Goal: Information Seeking & Learning: Find specific page/section

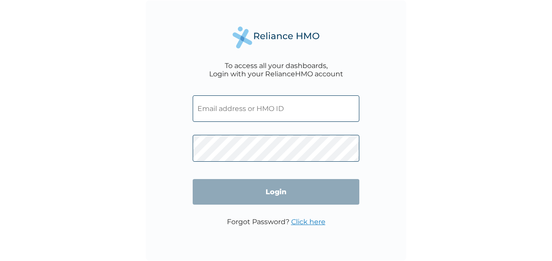
click at [256, 113] on input "text" at bounding box center [276, 108] width 167 height 26
click at [256, 111] on input "text" at bounding box center [276, 108] width 167 height 26
click at [255, 106] on input "text" at bounding box center [276, 108] width 167 height 26
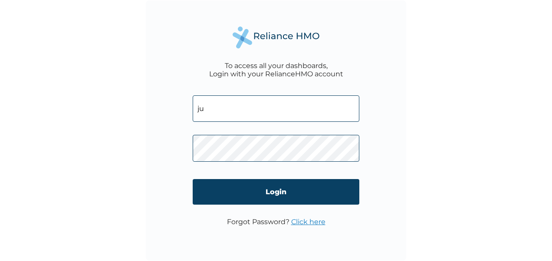
type input "j"
type input "ositadinmajustice@gmail.com"
click input "Login" at bounding box center [276, 192] width 167 height 26
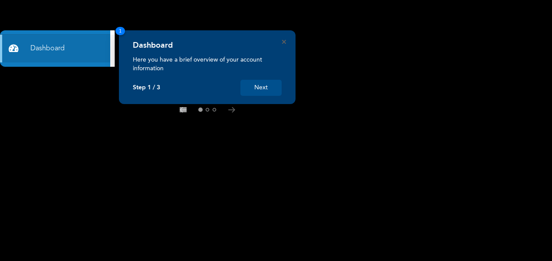
click at [274, 86] on button "Next" at bounding box center [260, 88] width 41 height 16
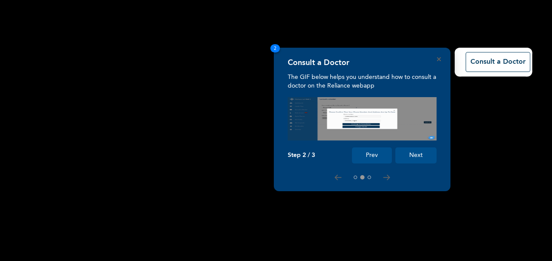
click at [417, 159] on button "Next" at bounding box center [415, 156] width 41 height 16
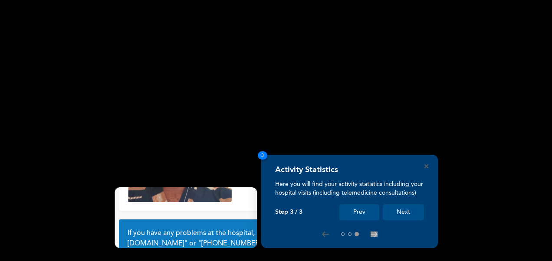
scroll to position [75, 0]
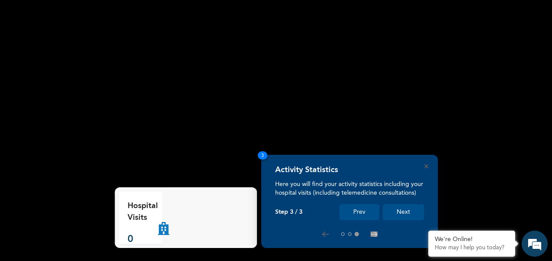
click at [407, 213] on button "Next" at bounding box center [403, 212] width 41 height 16
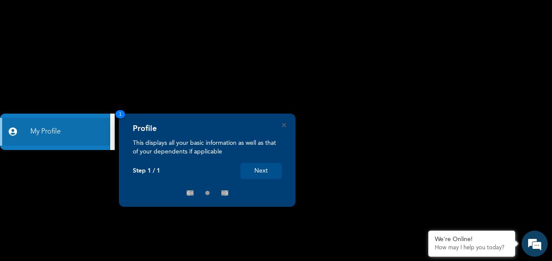
click at [286, 126] on div "Profile This displays all your basic information as well as that of your depend…" at bounding box center [207, 160] width 177 height 93
click at [285, 124] on icon "Close" at bounding box center [284, 125] width 4 height 4
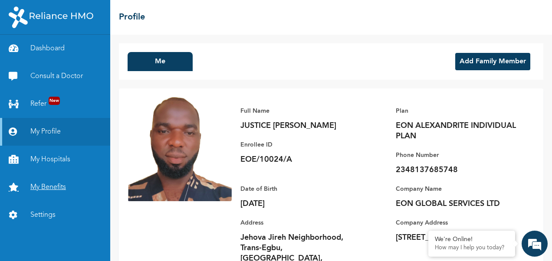
click at [56, 191] on link "My Benefits" at bounding box center [55, 188] width 110 height 28
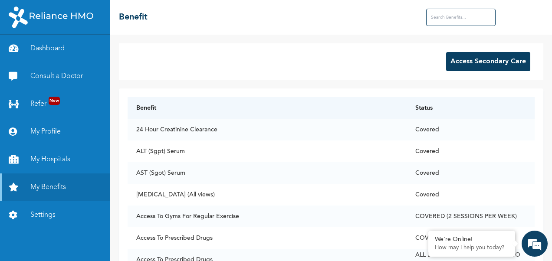
click at [474, 62] on button "Access Secondary Care" at bounding box center [488, 61] width 84 height 19
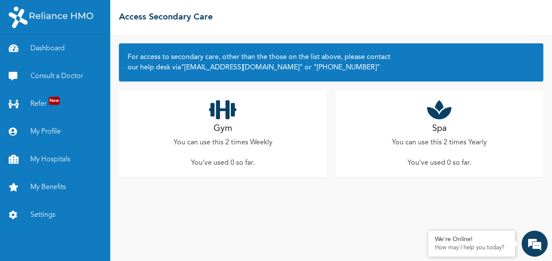
click at [227, 131] on h2 "Gym" at bounding box center [222, 128] width 19 height 13
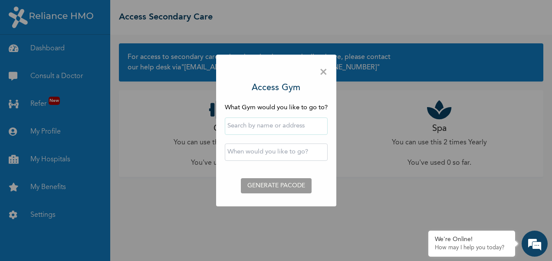
click at [243, 128] on input "text" at bounding box center [276, 126] width 103 height 17
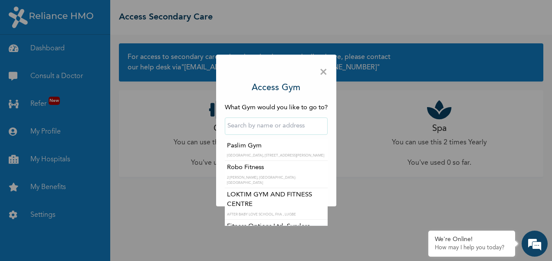
click at [255, 128] on input "text" at bounding box center [276, 126] width 103 height 17
click at [309, 83] on div "× Access Gym What Gym would you like to go to? [GEOGRAPHIC_DATA], [GEOGRAPHIC_D…" at bounding box center [276, 131] width 120 height 152
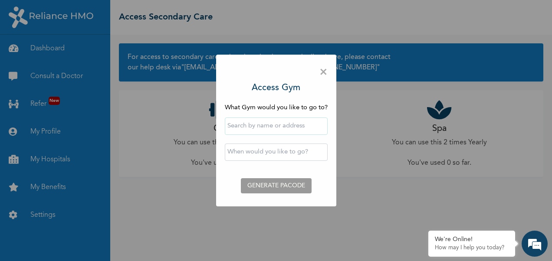
click at [264, 127] on input "text" at bounding box center [276, 126] width 103 height 17
type input "o"
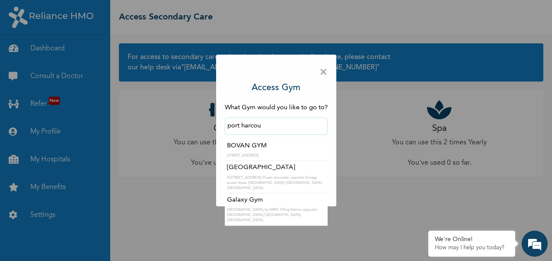
type input "port harcou"
click at [322, 75] on span "×" at bounding box center [323, 72] width 8 height 18
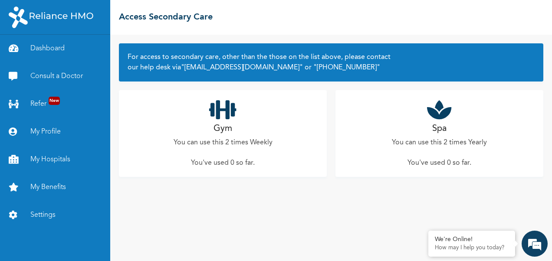
click at [442, 133] on h2 "Spa" at bounding box center [439, 128] width 14 height 13
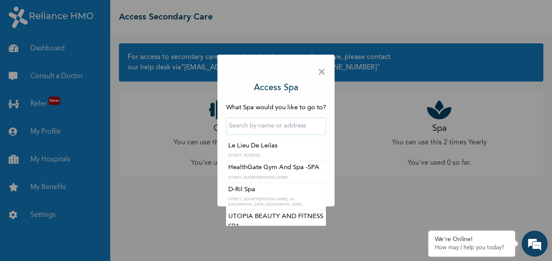
click at [286, 120] on input "text" at bounding box center [276, 126] width 100 height 17
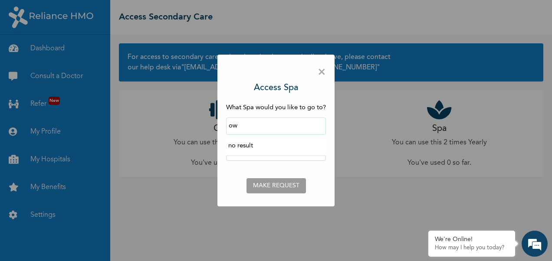
type input "o"
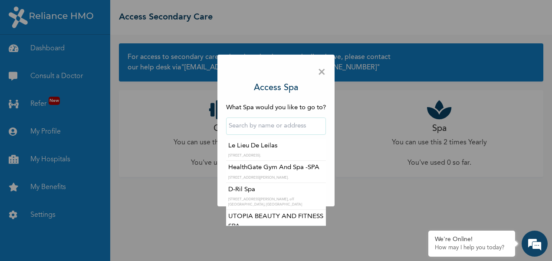
click at [320, 76] on span "×" at bounding box center [322, 72] width 8 height 18
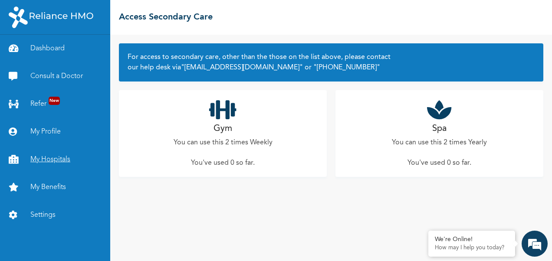
click at [52, 168] on link "My Hospitals" at bounding box center [55, 160] width 110 height 28
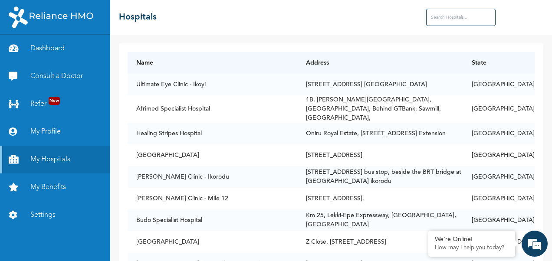
click at [439, 16] on input "text" at bounding box center [460, 17] width 69 height 17
type input "o"
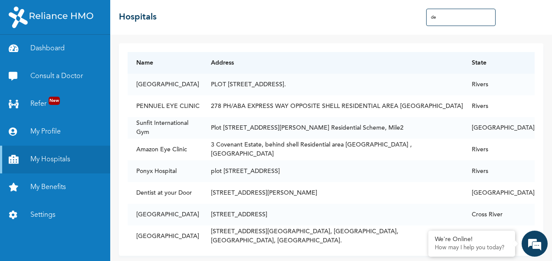
type input "d"
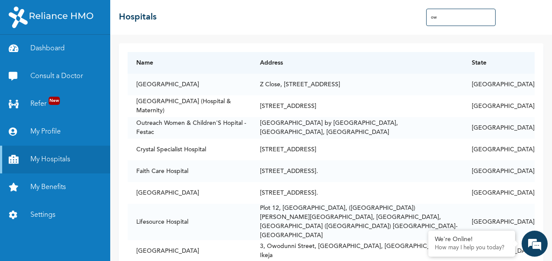
type input "o"
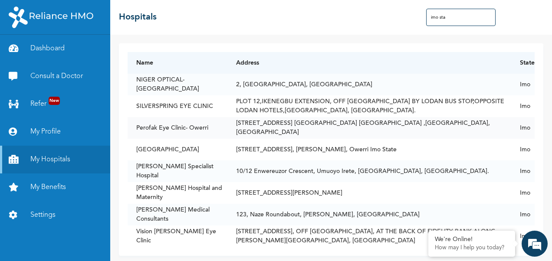
scroll to position [10, 0]
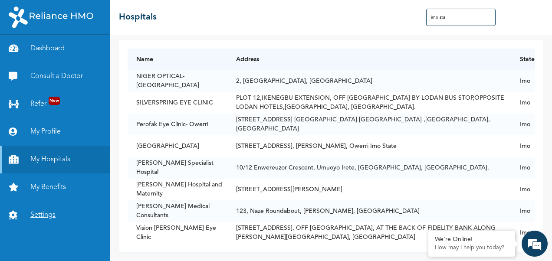
type input "imo sta"
click at [42, 218] on link "Settings" at bounding box center [55, 215] width 110 height 28
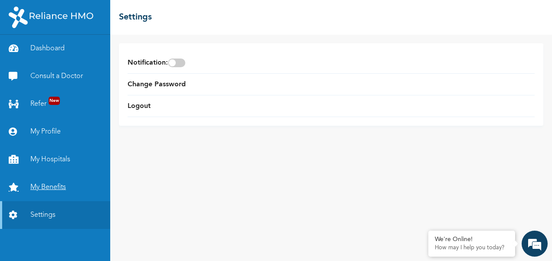
click at [57, 190] on link "My Benefits" at bounding box center [55, 188] width 110 height 28
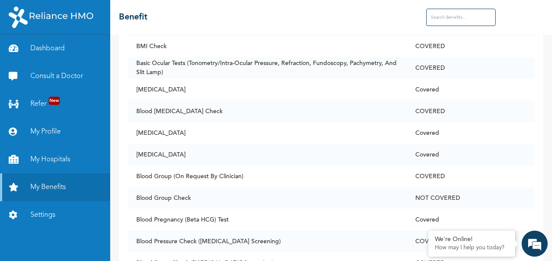
scroll to position [564, 0]
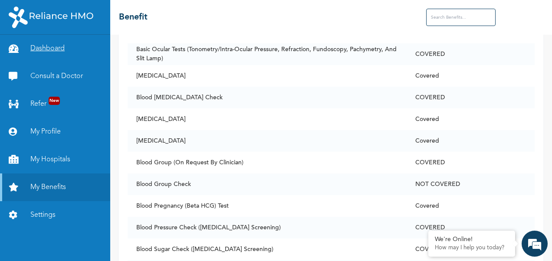
click at [46, 48] on link "Dashboard" at bounding box center [55, 49] width 110 height 28
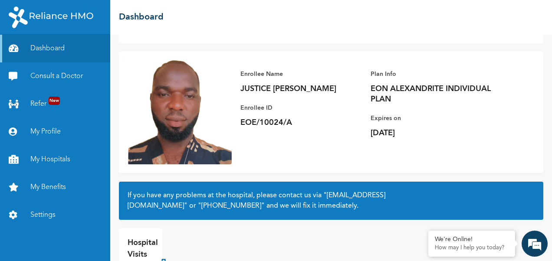
scroll to position [75, 0]
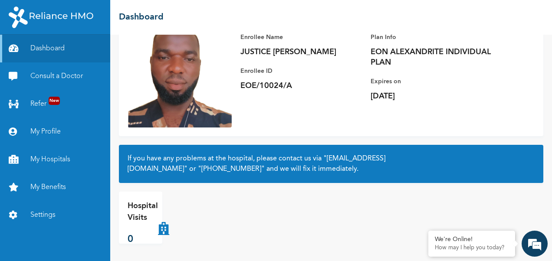
click at [140, 223] on p "Hospital Visits" at bounding box center [143, 211] width 30 height 23
click at [46, 131] on link "My Profile" at bounding box center [55, 132] width 110 height 28
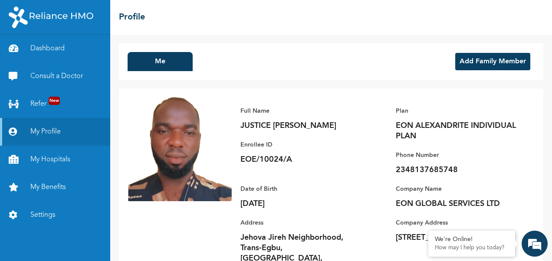
click at [483, 69] on button "Add Family Member" at bounding box center [492, 61] width 75 height 17
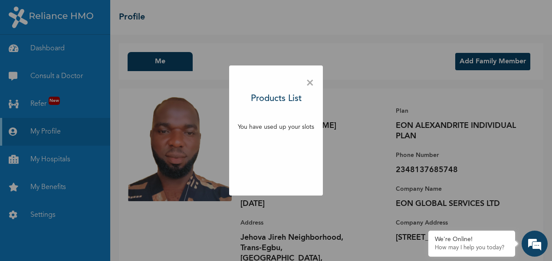
click at [311, 82] on span "×" at bounding box center [310, 83] width 8 height 18
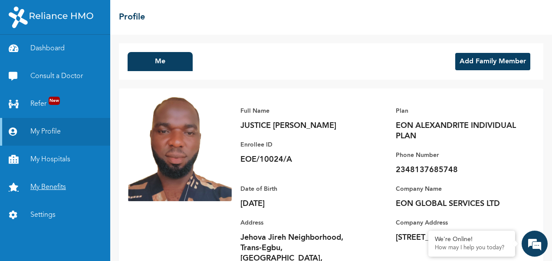
click at [40, 182] on link "My Benefits" at bounding box center [55, 188] width 110 height 28
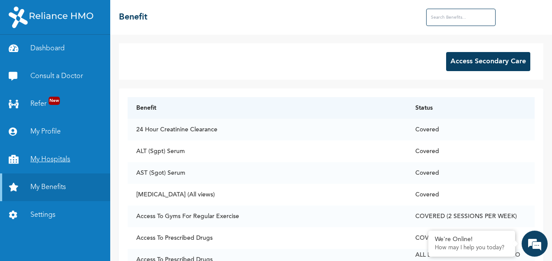
click at [55, 162] on link "My Hospitals" at bounding box center [55, 160] width 110 height 28
